Goal: Navigation & Orientation: Find specific page/section

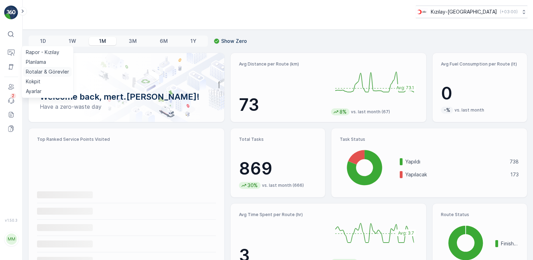
click at [43, 71] on p "Rotalar & Görevler" at bounding box center [47, 71] width 43 height 7
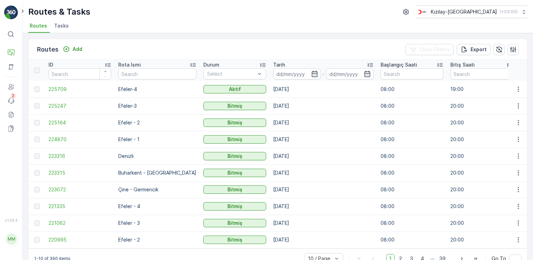
click at [64, 27] on span "Tasks" at bounding box center [61, 25] width 15 height 7
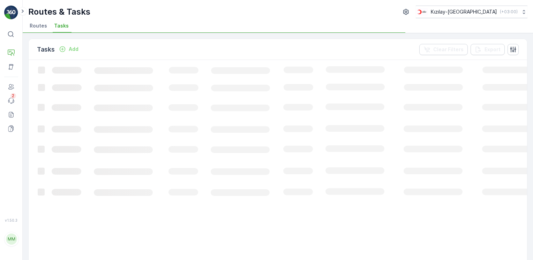
click at [36, 24] on span "Routes" at bounding box center [38, 25] width 17 height 7
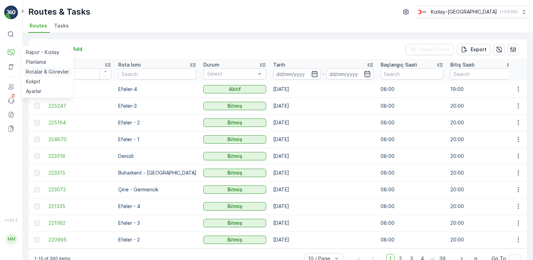
click at [40, 70] on p "Rotalar & Görevler" at bounding box center [47, 71] width 43 height 7
click at [43, 62] on p "Planlama" at bounding box center [36, 62] width 20 height 7
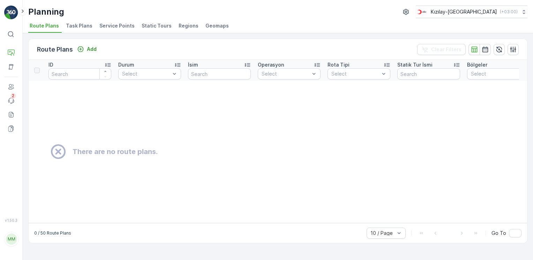
click at [81, 24] on span "Task Plans" at bounding box center [79, 25] width 27 height 7
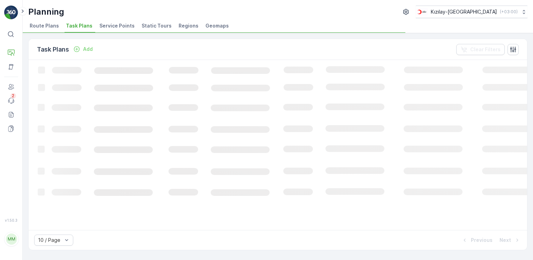
click at [116, 27] on span "Service Points" at bounding box center [116, 25] width 35 height 7
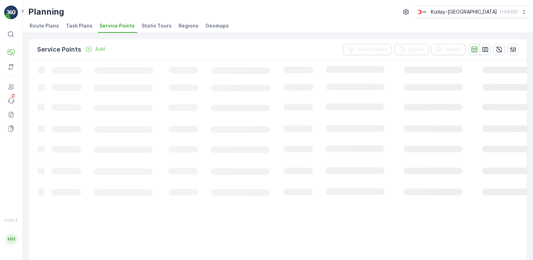
click at [45, 27] on span "Route Plans" at bounding box center [44, 25] width 29 height 7
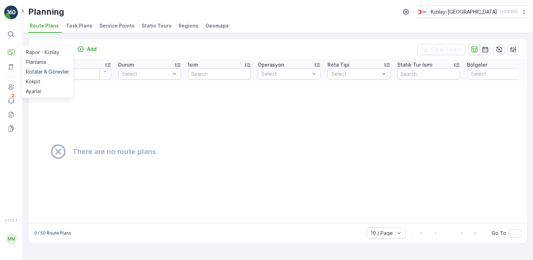
click at [37, 69] on p "Rotalar & Görevler" at bounding box center [47, 71] width 43 height 7
